Goal: Information Seeking & Learning: Learn about a topic

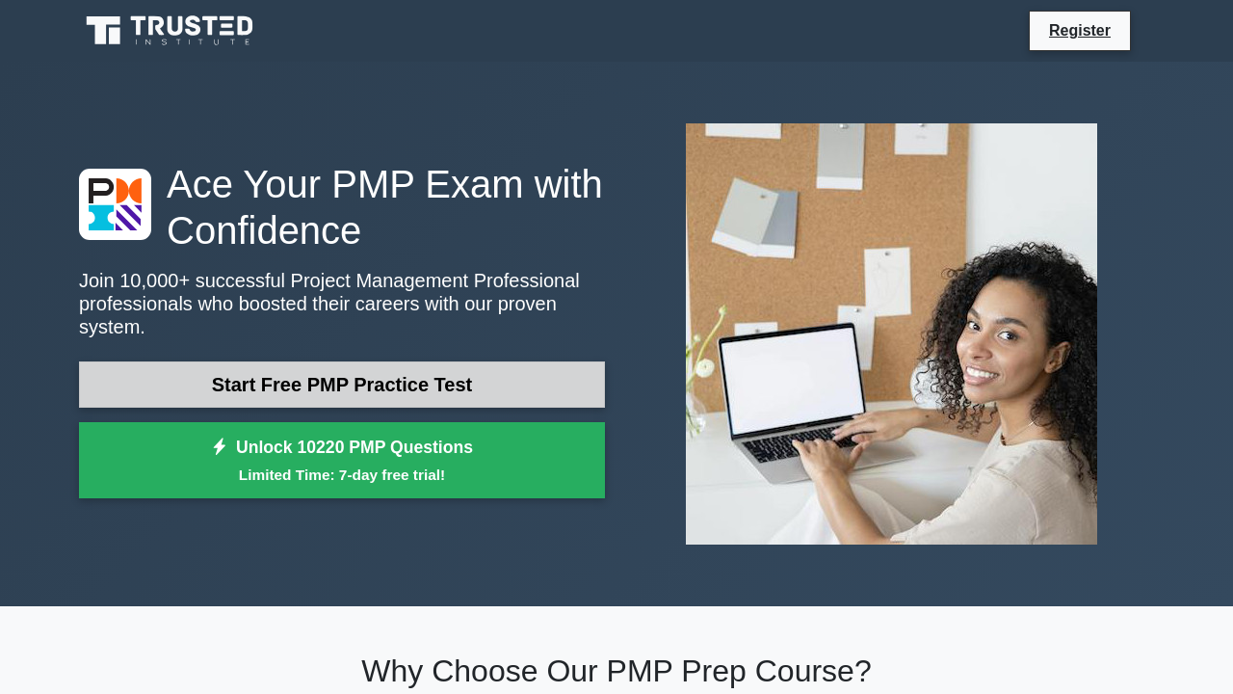
click at [179, 395] on link "Start Free PMP Practice Test" at bounding box center [342, 384] width 526 height 46
